Goal: Transaction & Acquisition: Purchase product/service

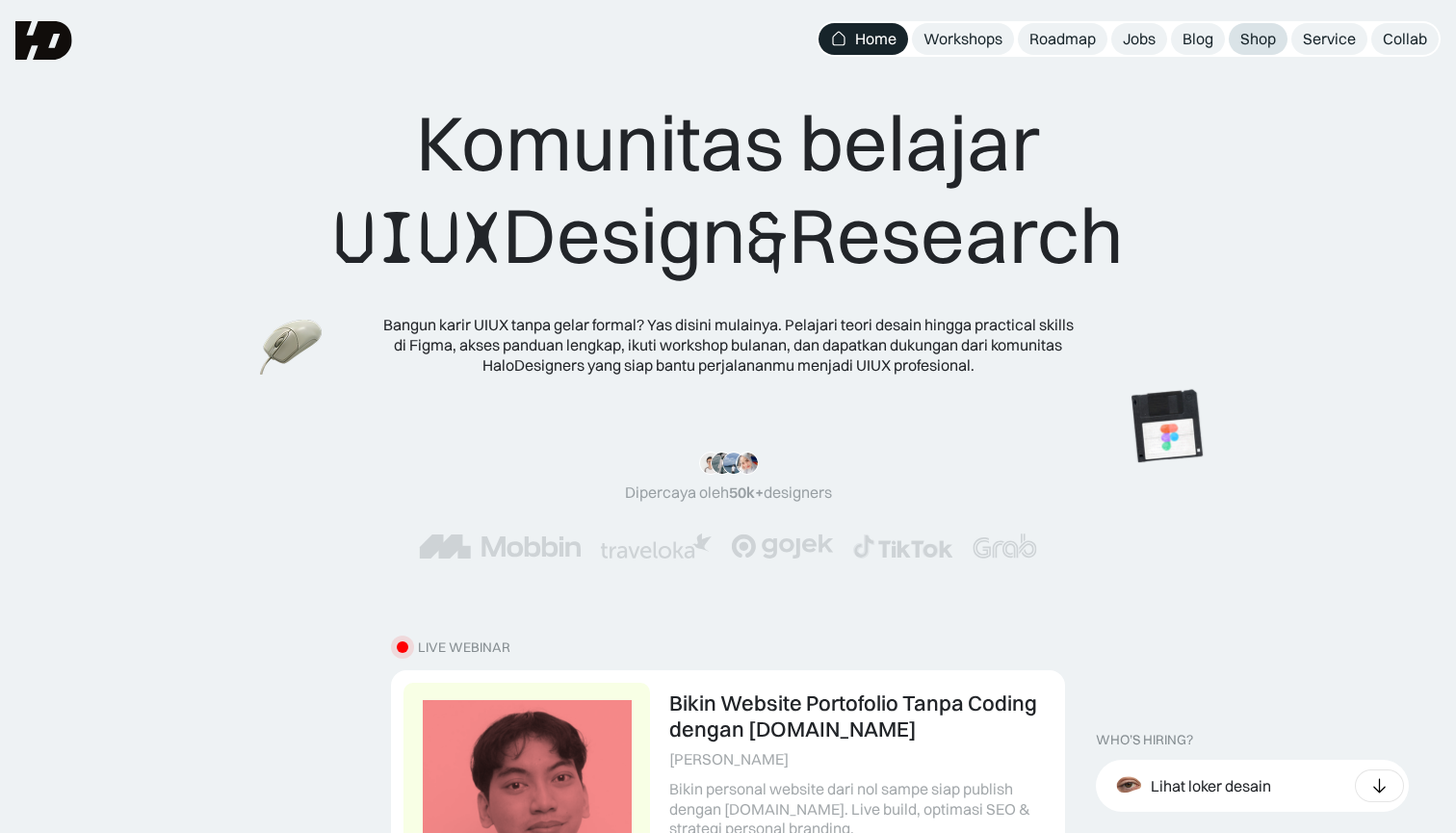
click at [1249, 35] on div "Shop" at bounding box center [1258, 39] width 36 height 20
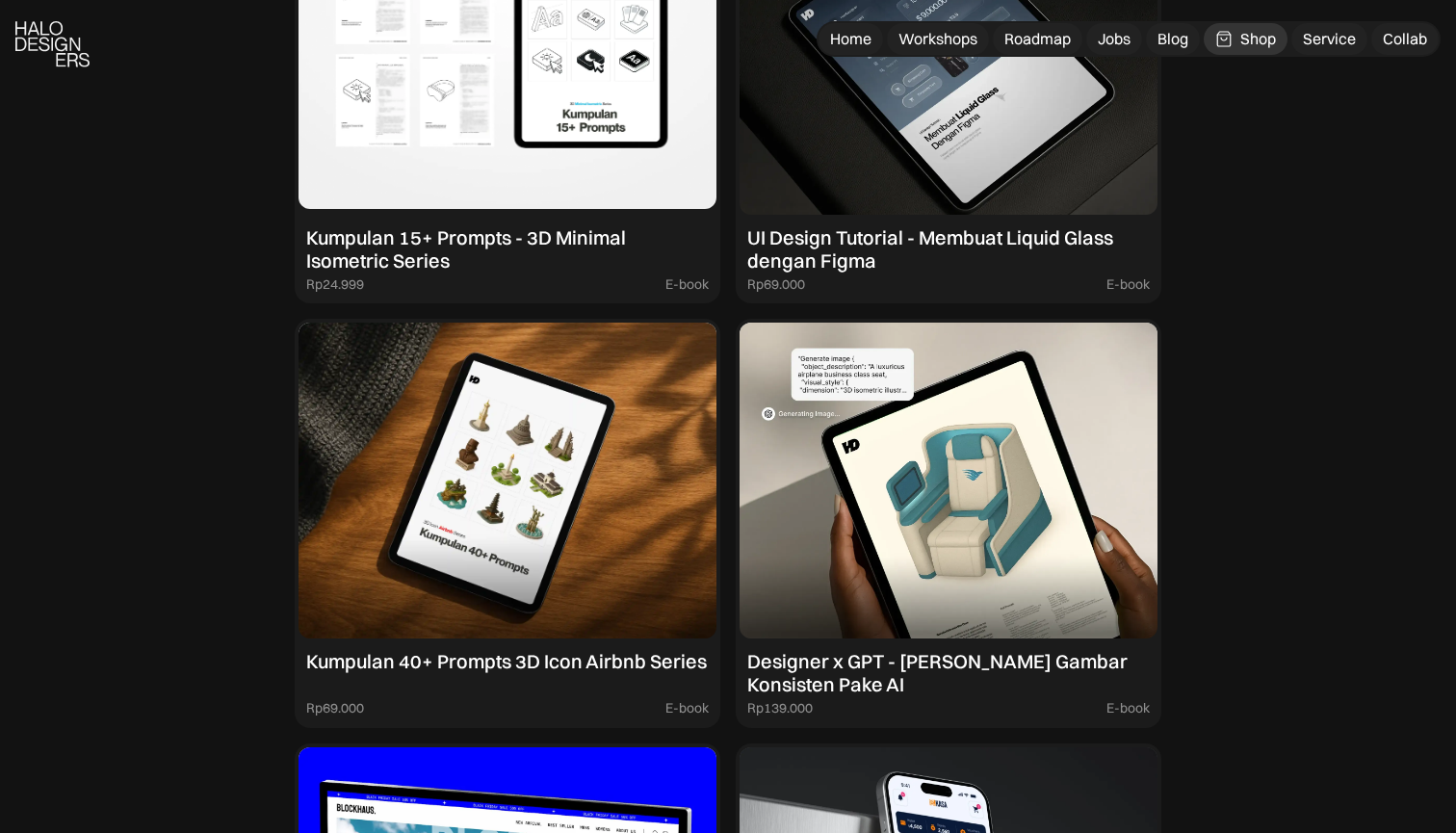
scroll to position [2048, 0]
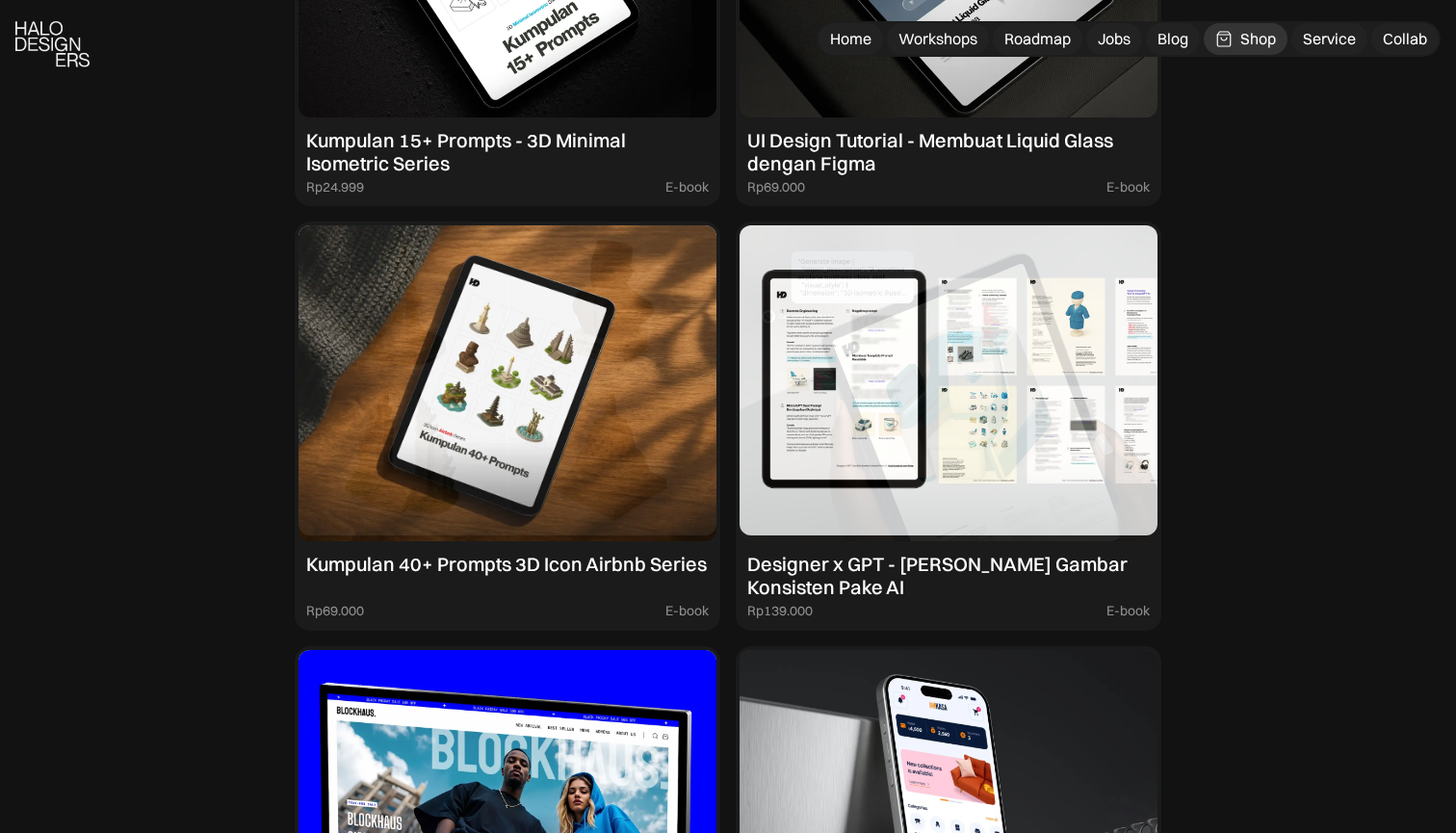
click at [924, 480] on img at bounding box center [948, 384] width 418 height 316
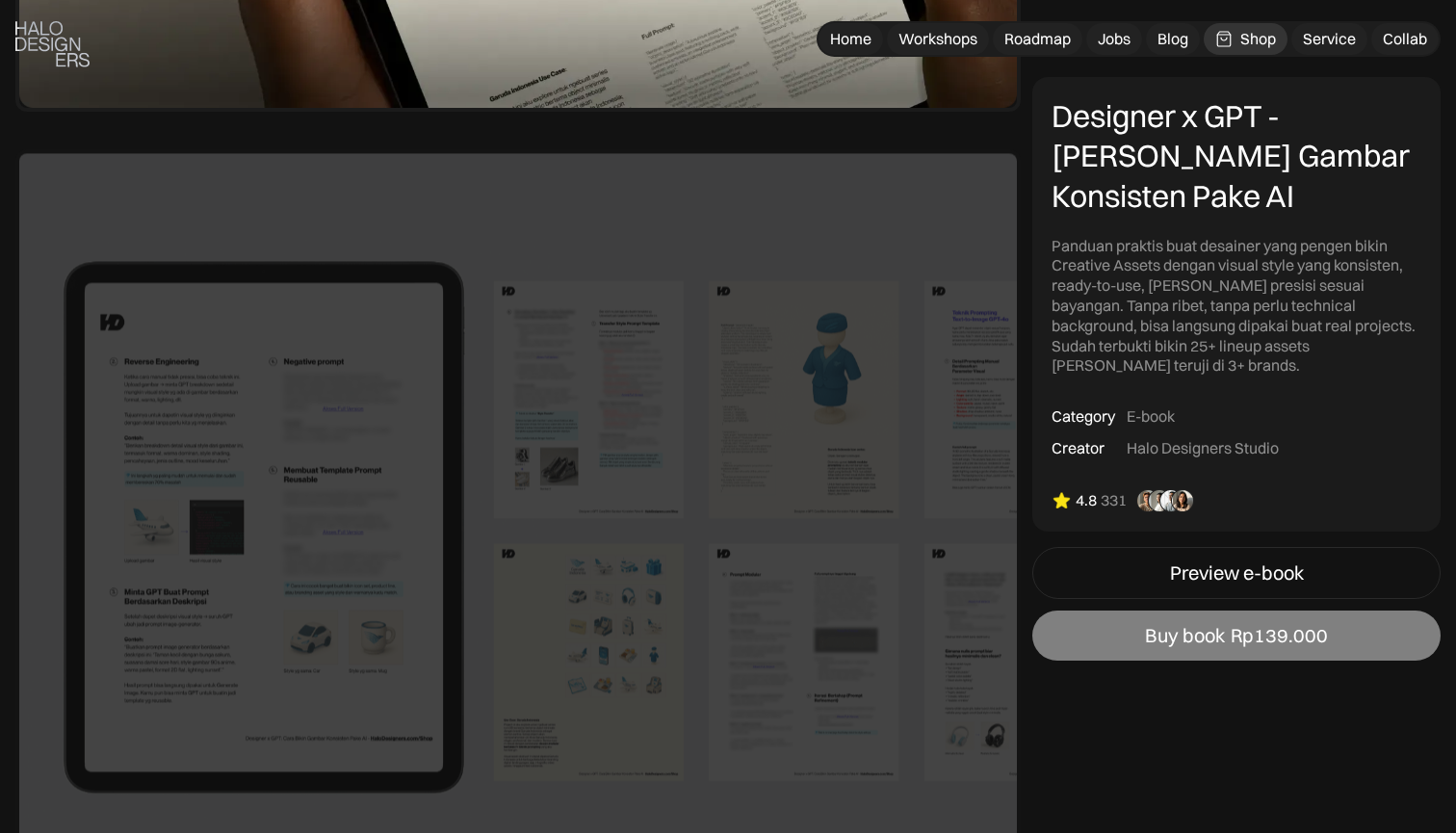
scroll to position [827, 0]
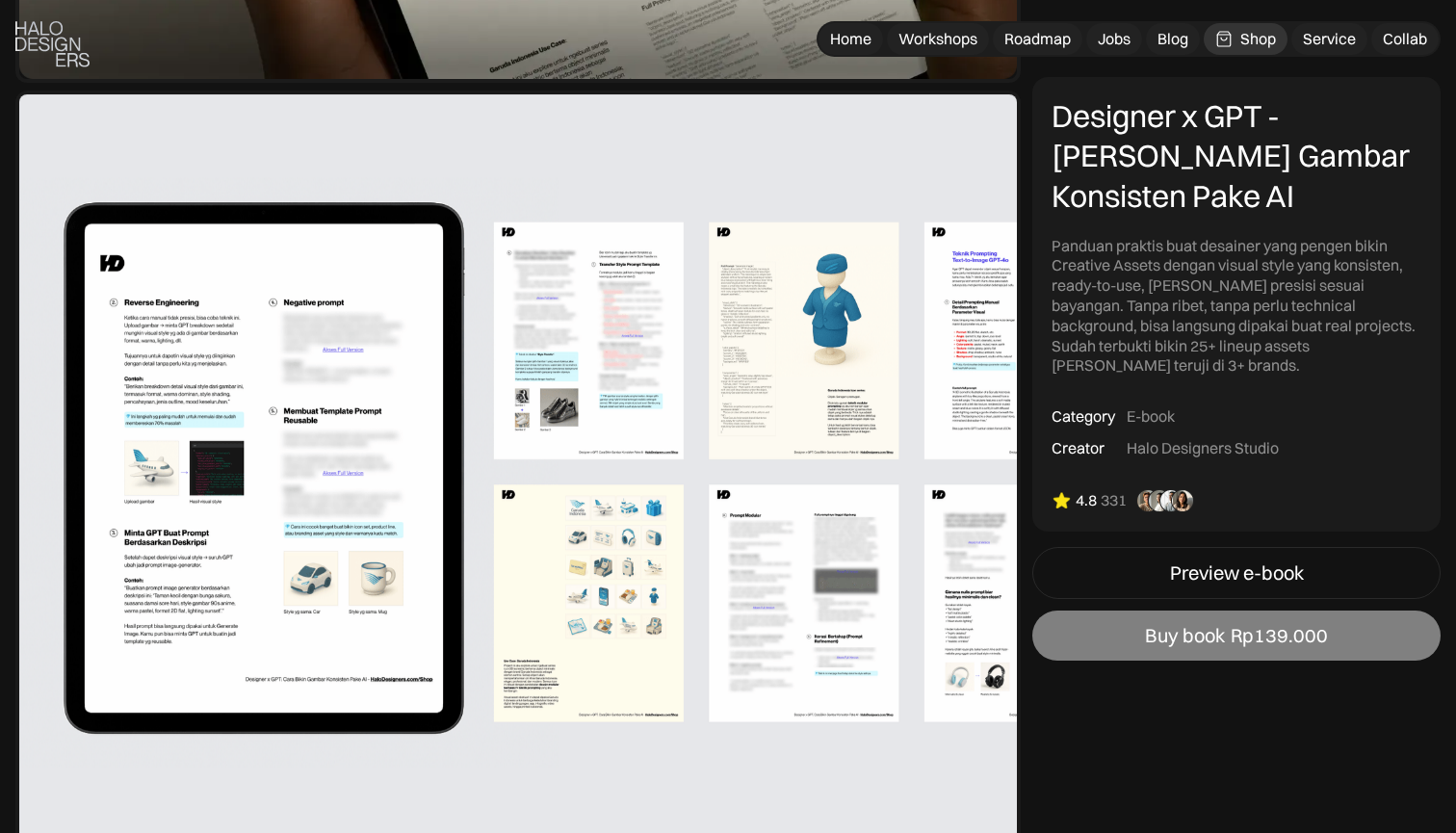
click at [1194, 625] on div "Buy book" at bounding box center [1185, 636] width 79 height 23
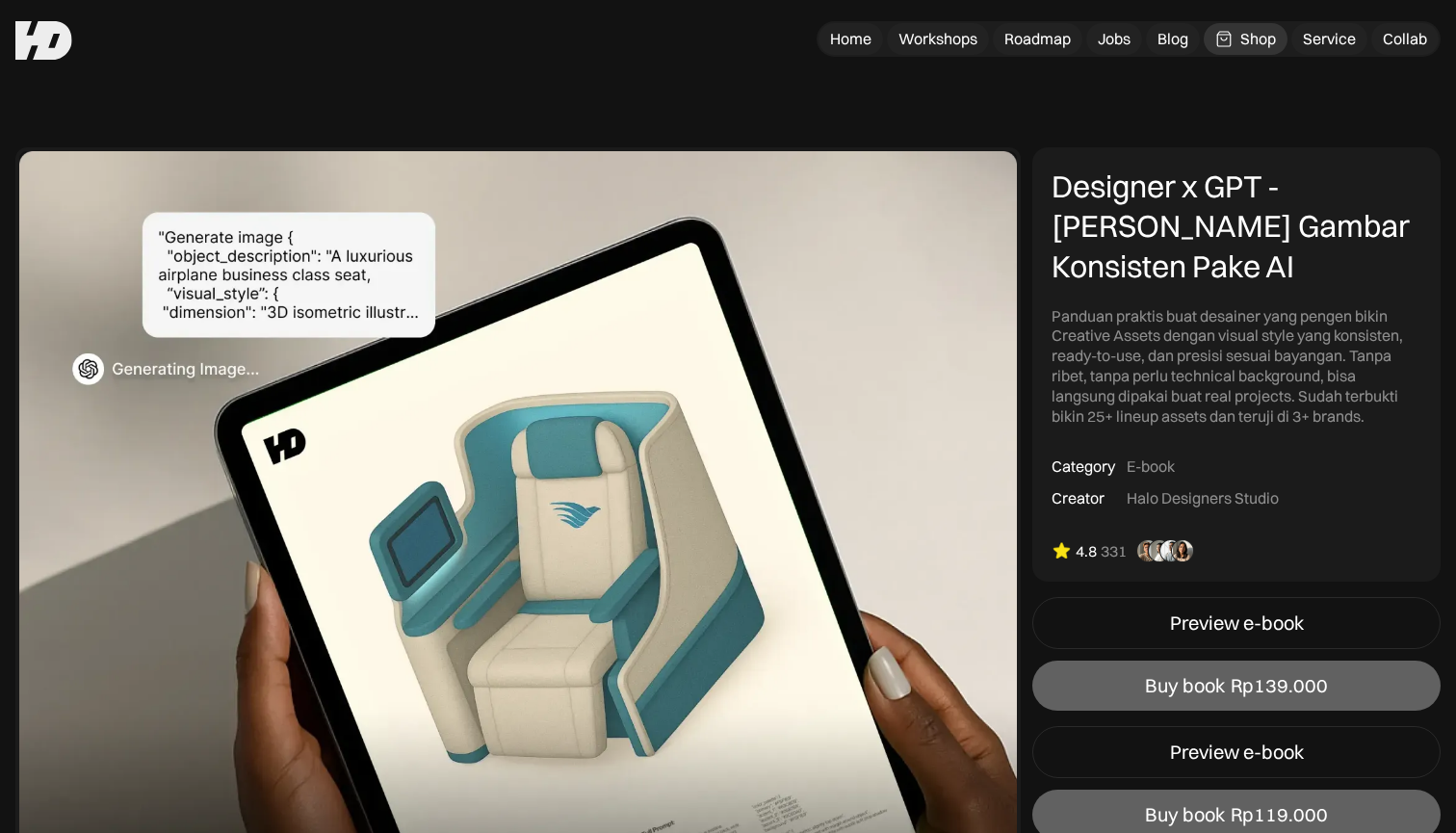
scroll to position [827, 0]
